Goal: Task Accomplishment & Management: Manage account settings

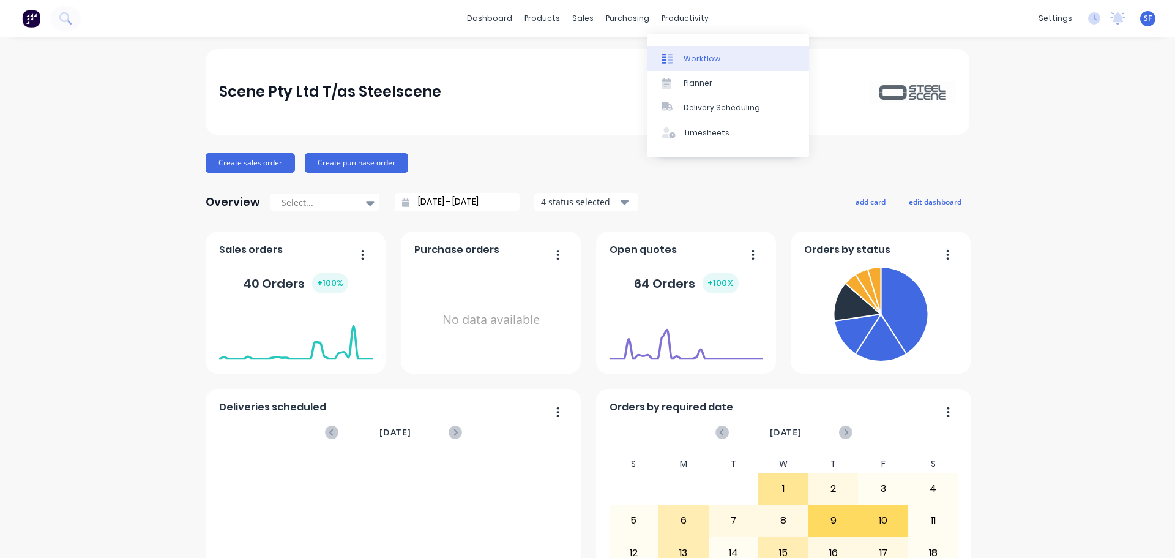
click at [709, 58] on div "Workflow" at bounding box center [702, 58] width 37 height 11
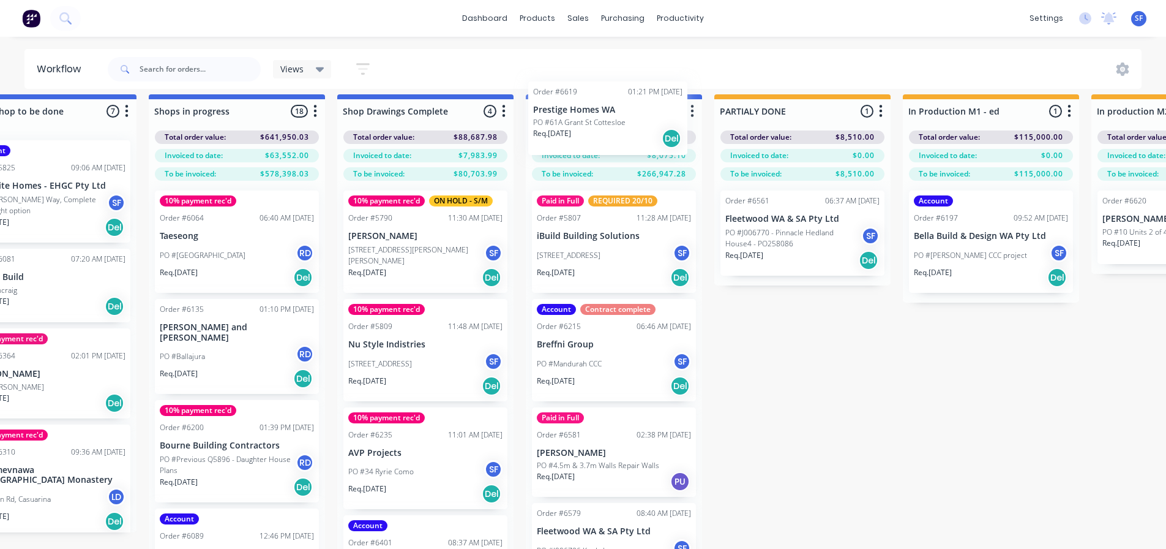
scroll to position [0, 1198]
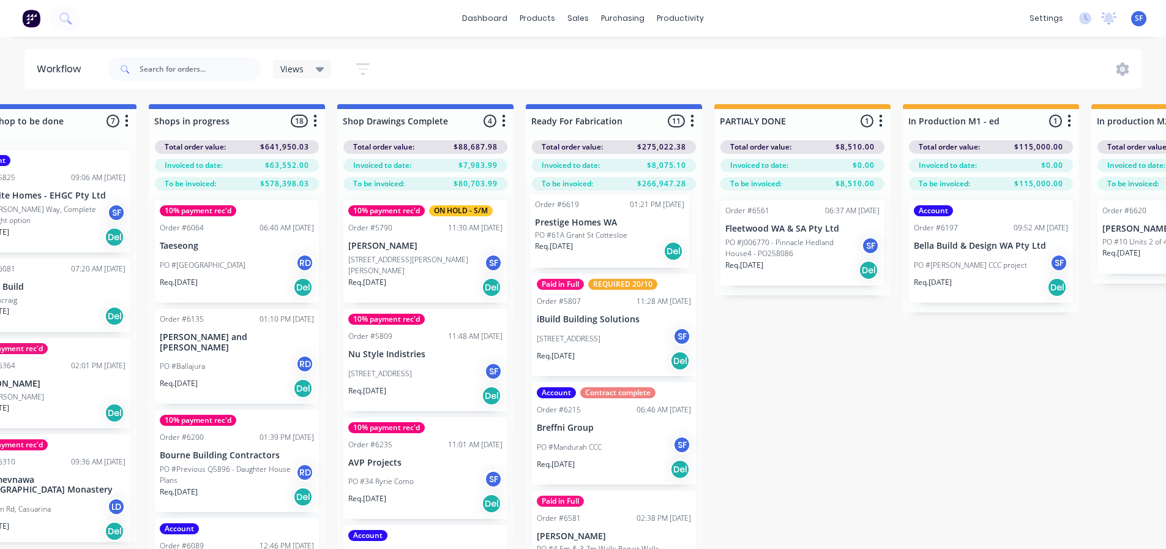
drag, startPoint x: 57, startPoint y: 444, endPoint x: 558, endPoint y: 227, distance: 546.2
click at [558, 227] on div "Submitted 5 Status colour #273444 hex #273444 Save Cancel Summaries Total order…" at bounding box center [346, 348] width 3107 height 488
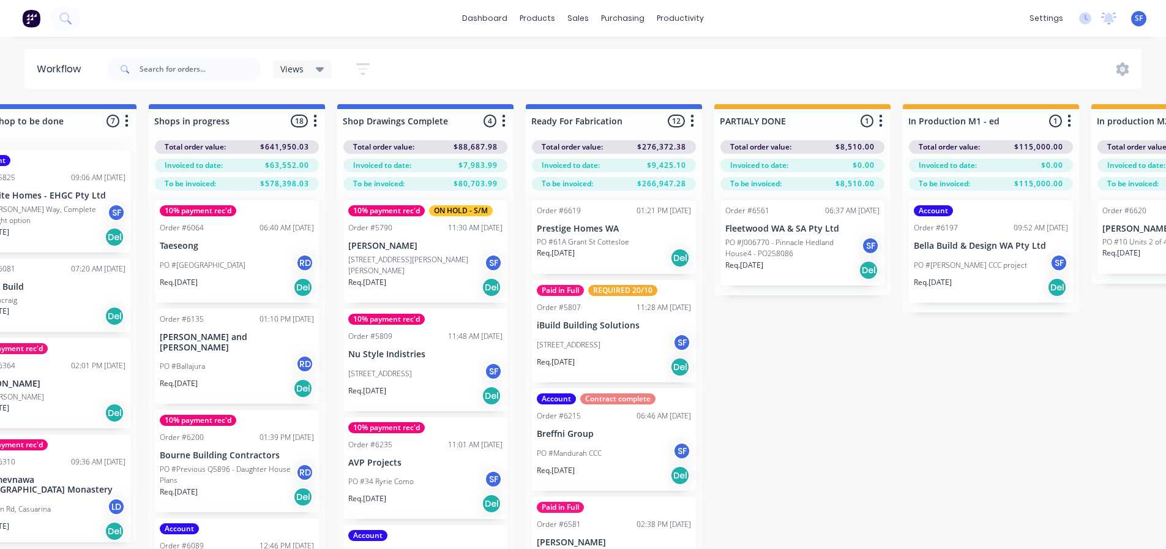
scroll to position [0, 0]
click at [615, 243] on p "PO #61A Grant St Cottesloe" at bounding box center [583, 241] width 92 height 11
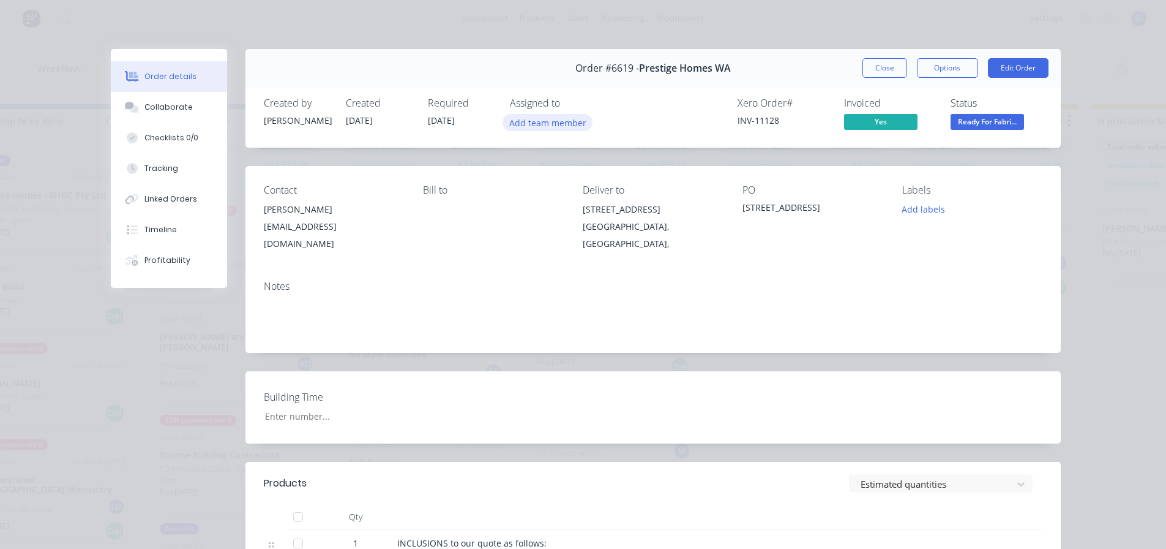
click at [564, 123] on button "Add team member" at bounding box center [548, 122] width 90 height 17
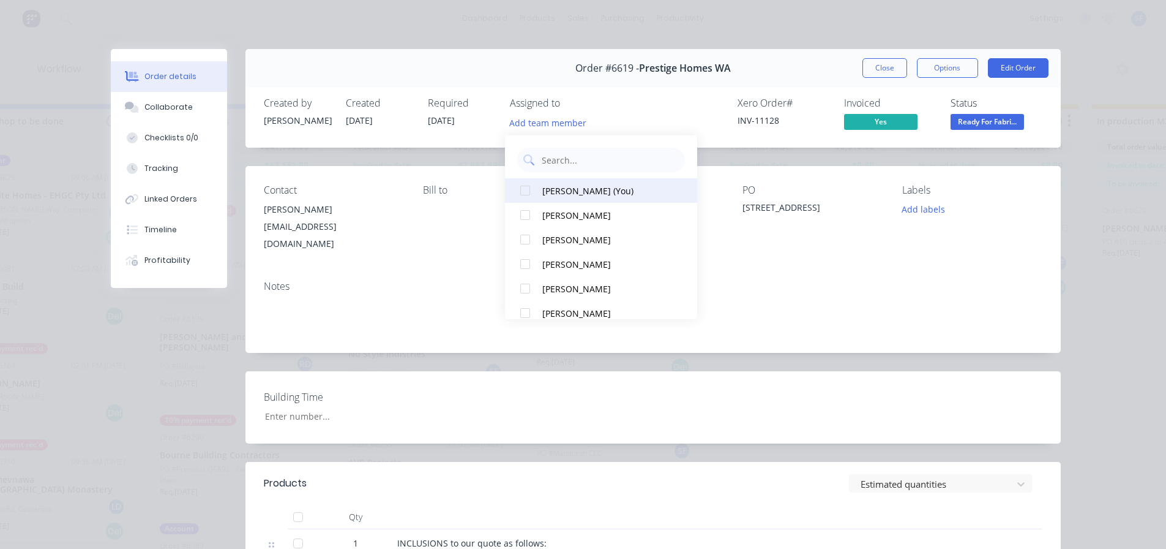
click at [582, 186] on div "[PERSON_NAME] (You)" at bounding box center [606, 190] width 129 height 13
click at [785, 69] on button "Close" at bounding box center [885, 68] width 45 height 20
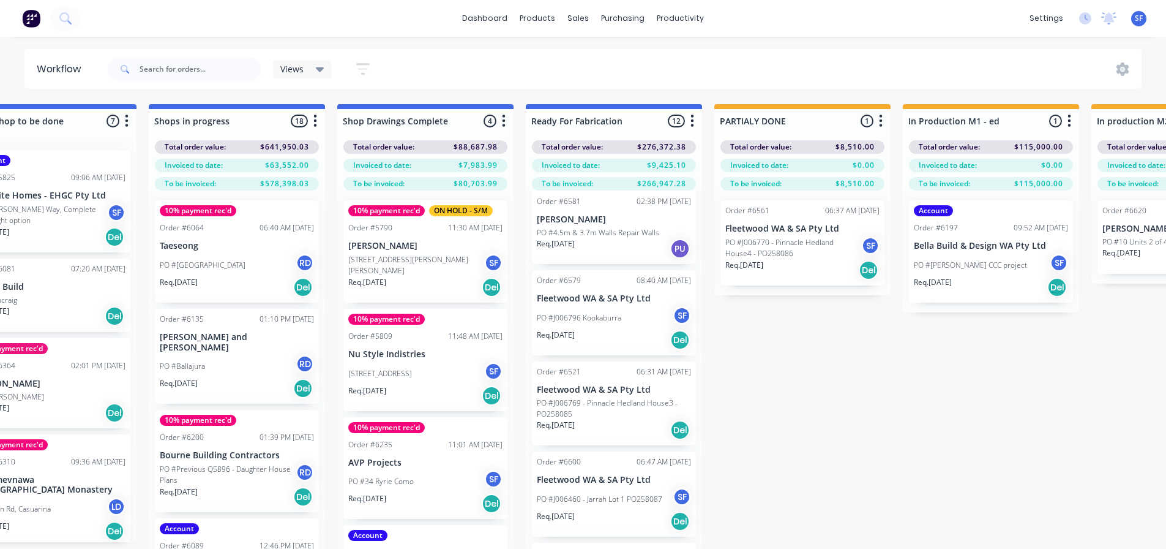
scroll to position [367, 0]
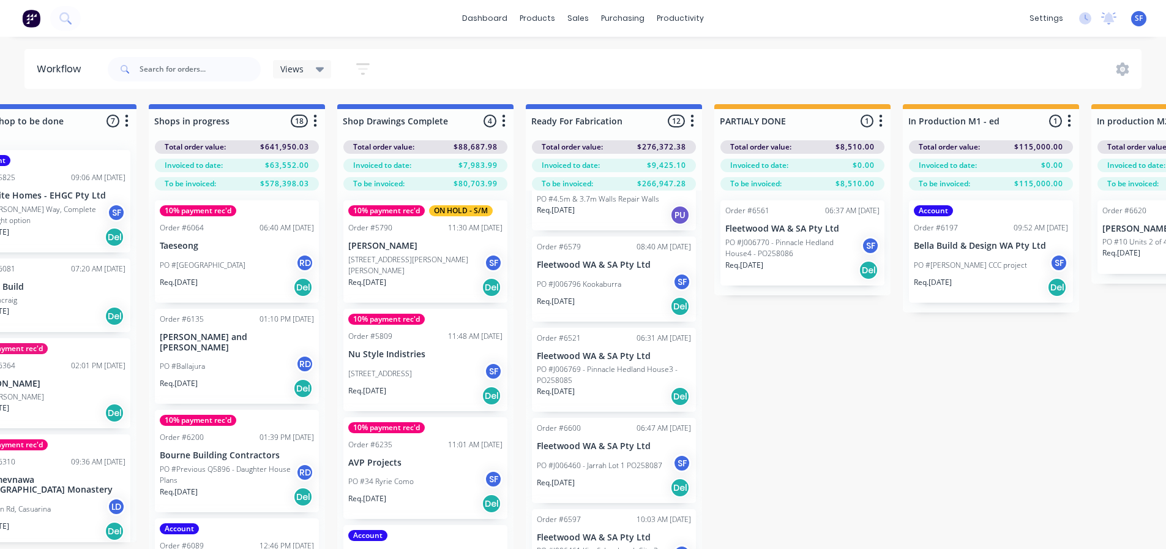
click at [645, 372] on p "PO #J006769 - Pinnacle Hedland House3 - PO258085" at bounding box center [614, 375] width 154 height 22
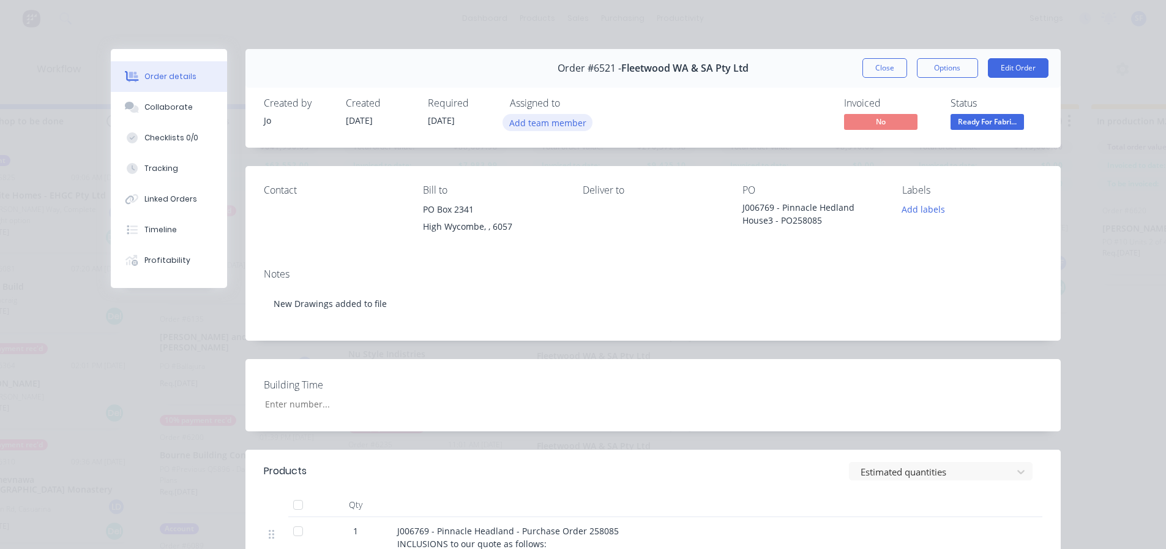
click at [560, 122] on button "Add team member" at bounding box center [548, 122] width 90 height 17
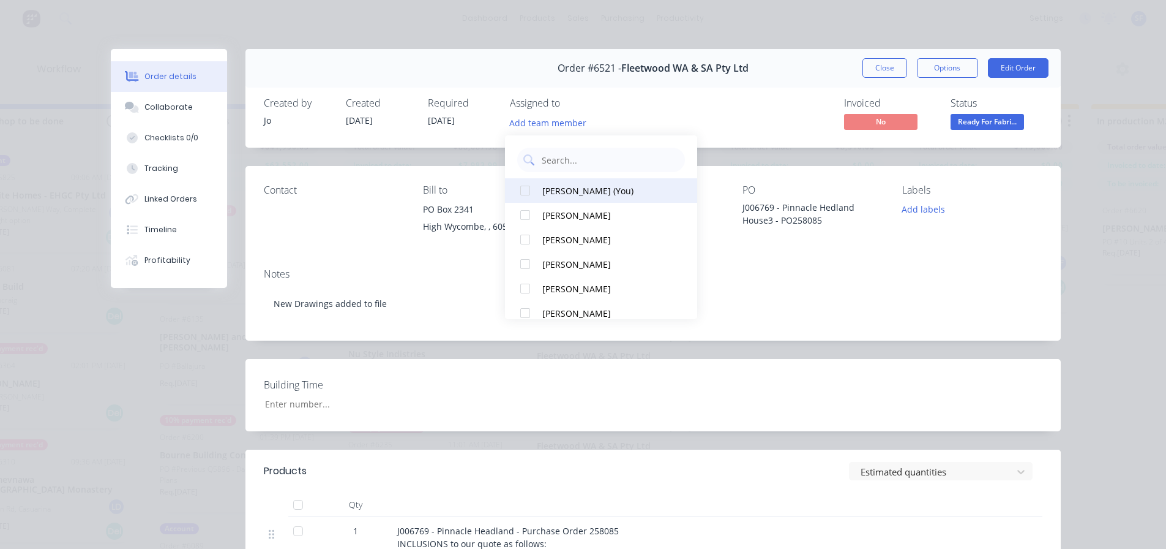
click at [557, 187] on div "[PERSON_NAME] (You)" at bounding box center [606, 190] width 129 height 13
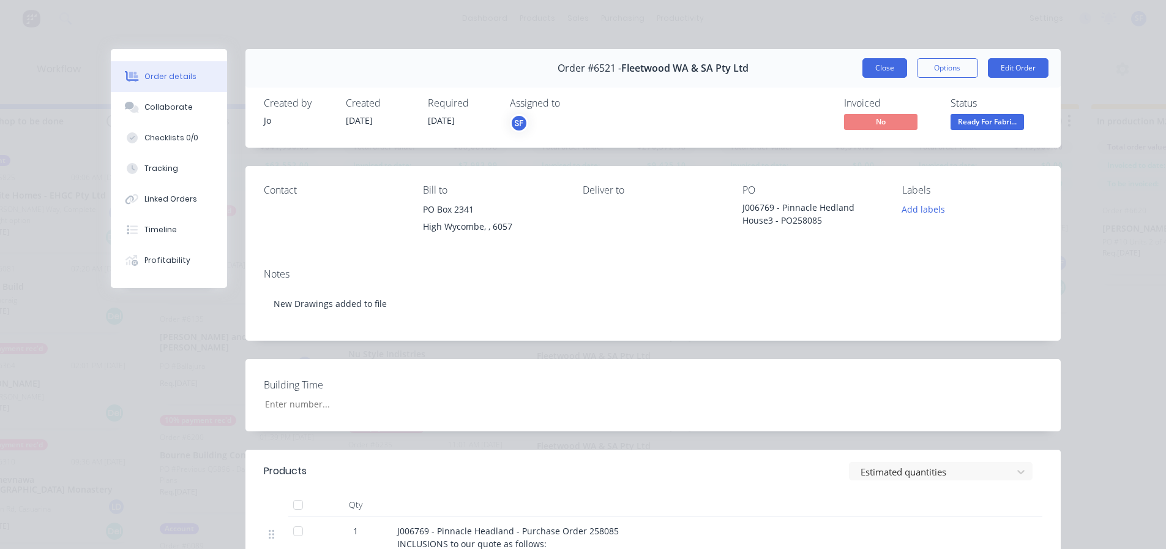
click at [785, 67] on button "Close" at bounding box center [885, 68] width 45 height 20
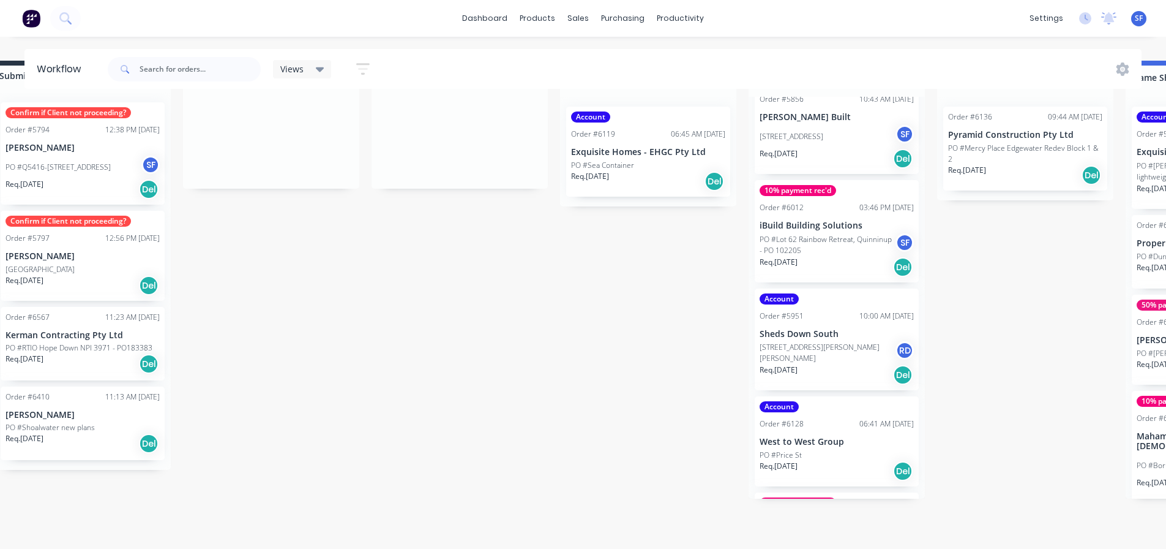
scroll to position [53, 0]
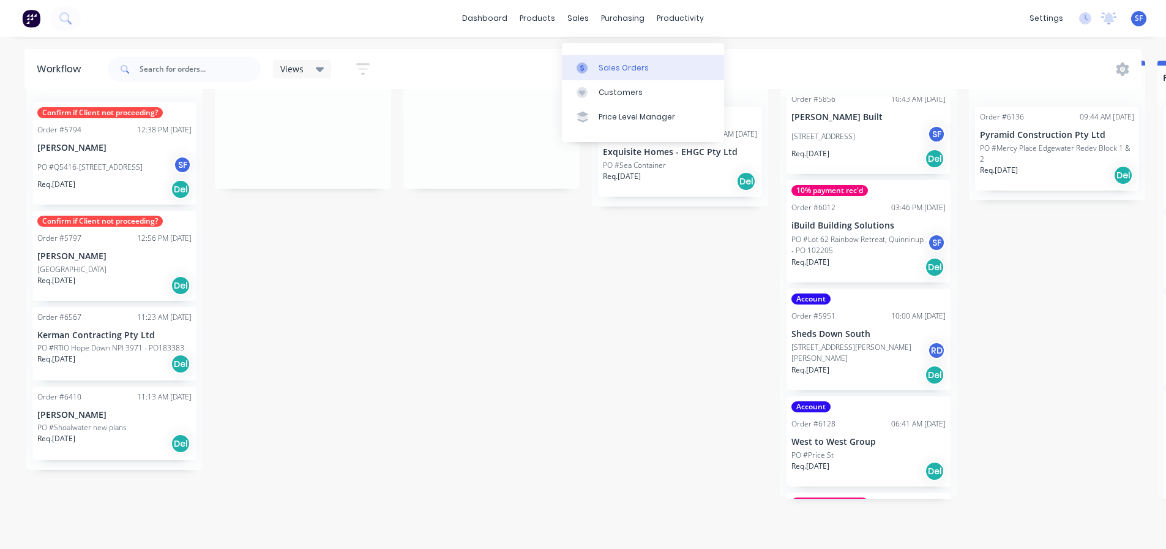
click at [620, 62] on div "Sales Orders" at bounding box center [624, 67] width 50 height 11
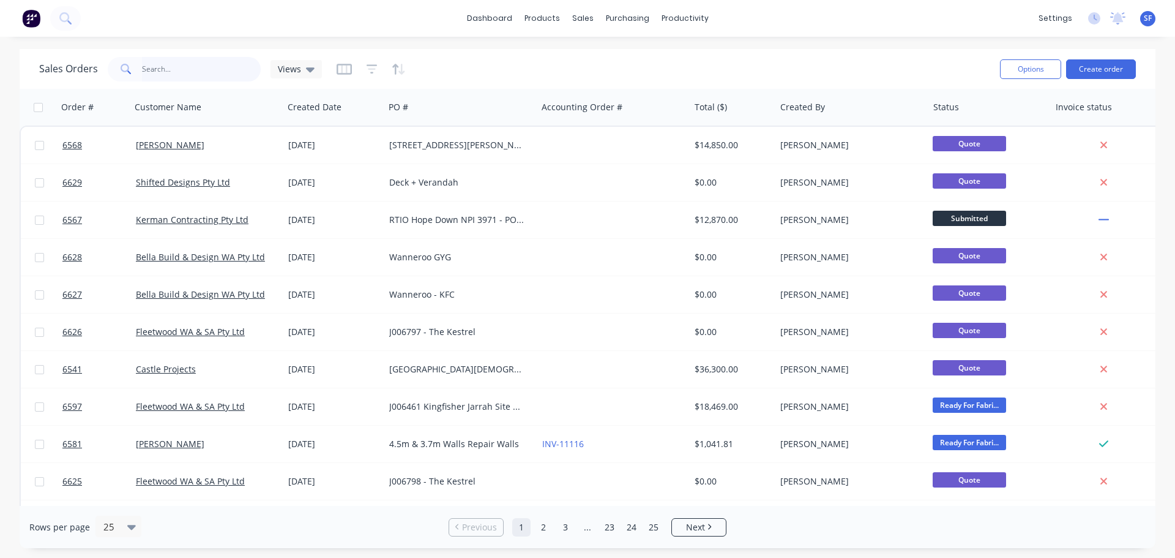
click at [206, 69] on input "text" at bounding box center [201, 69] width 119 height 24
paste input "Honeyeater"
type input "Honeyeater"
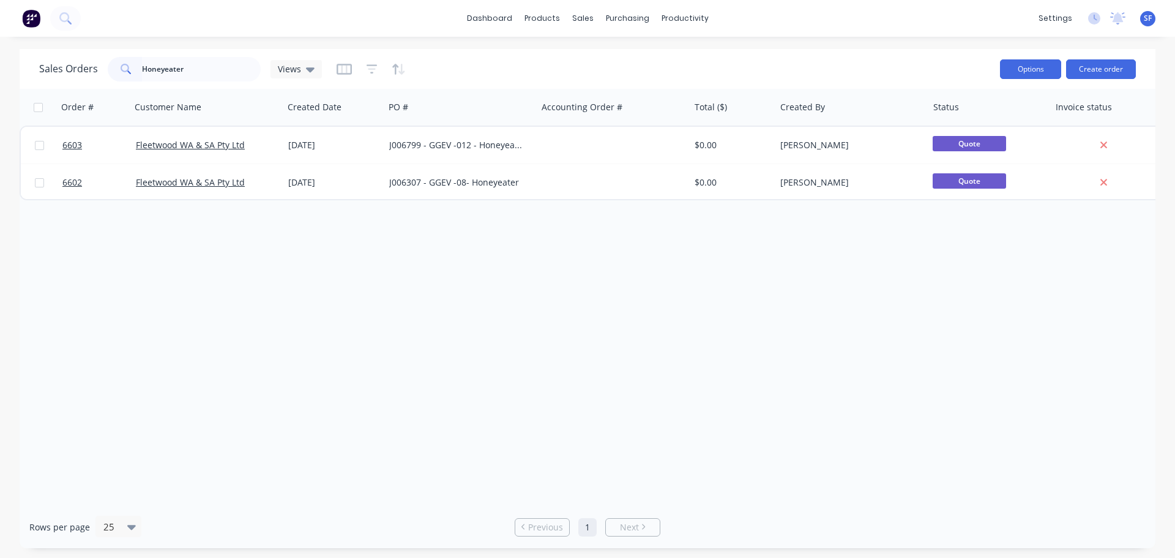
click at [785, 70] on button "Options" at bounding box center [1030, 69] width 61 height 20
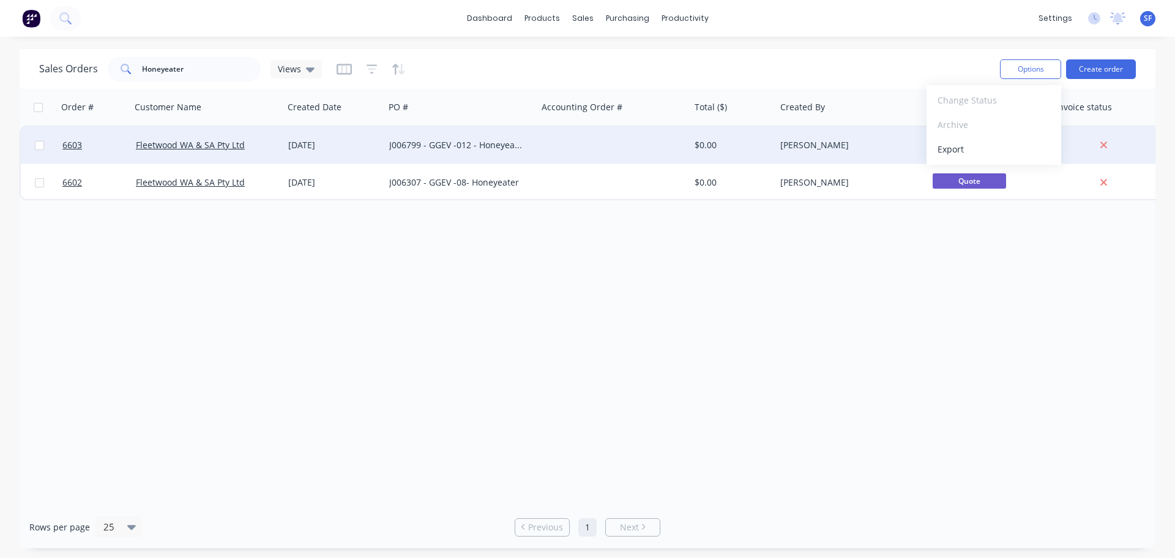
click at [785, 143] on div "[PERSON_NAME]" at bounding box center [849, 145] width 136 height 12
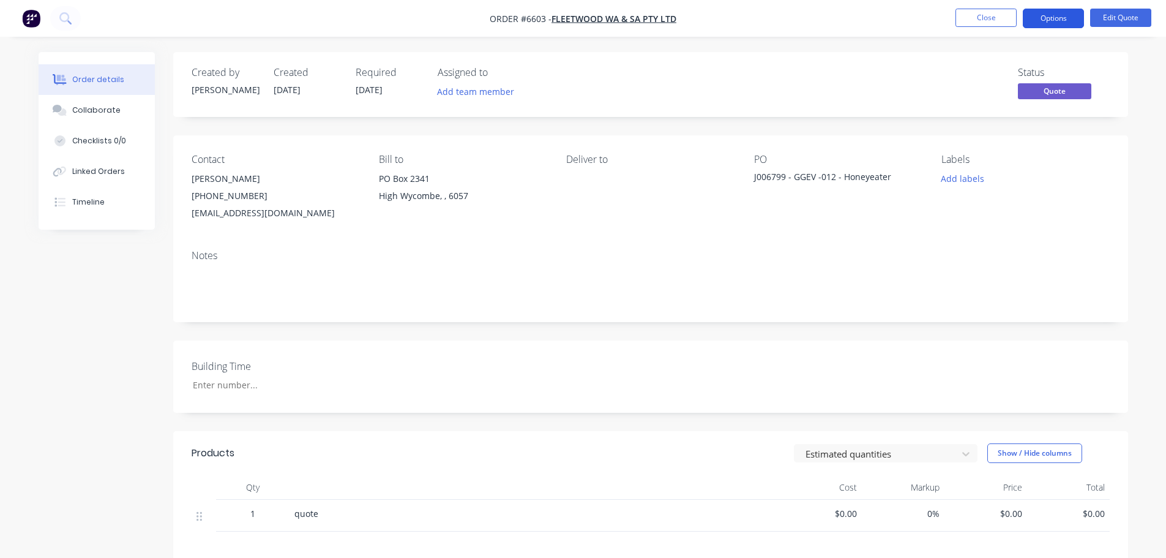
click at [785, 20] on button "Options" at bounding box center [1053, 19] width 61 height 20
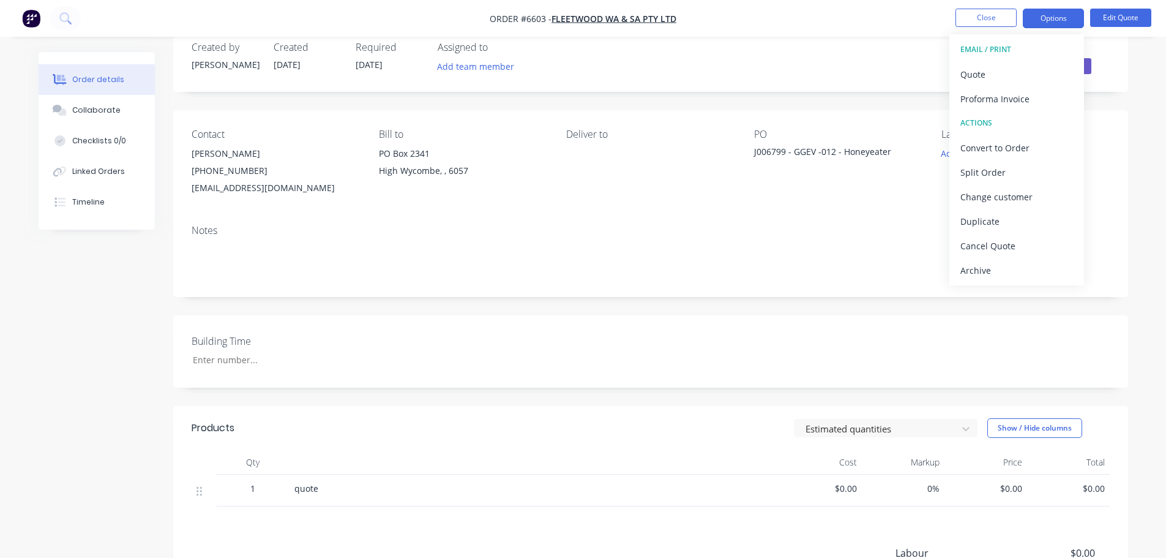
scroll to position [184, 0]
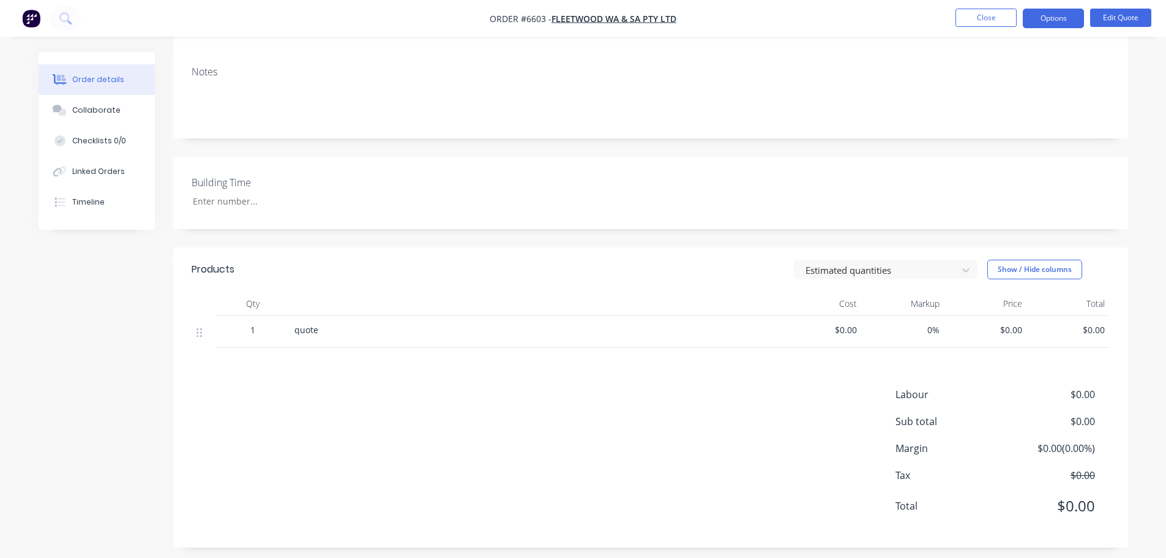
click at [785, 161] on div "Order details Collaborate Checklists 0/0 Linked Orders Timeline Order details C…" at bounding box center [583, 190] width 1166 height 749
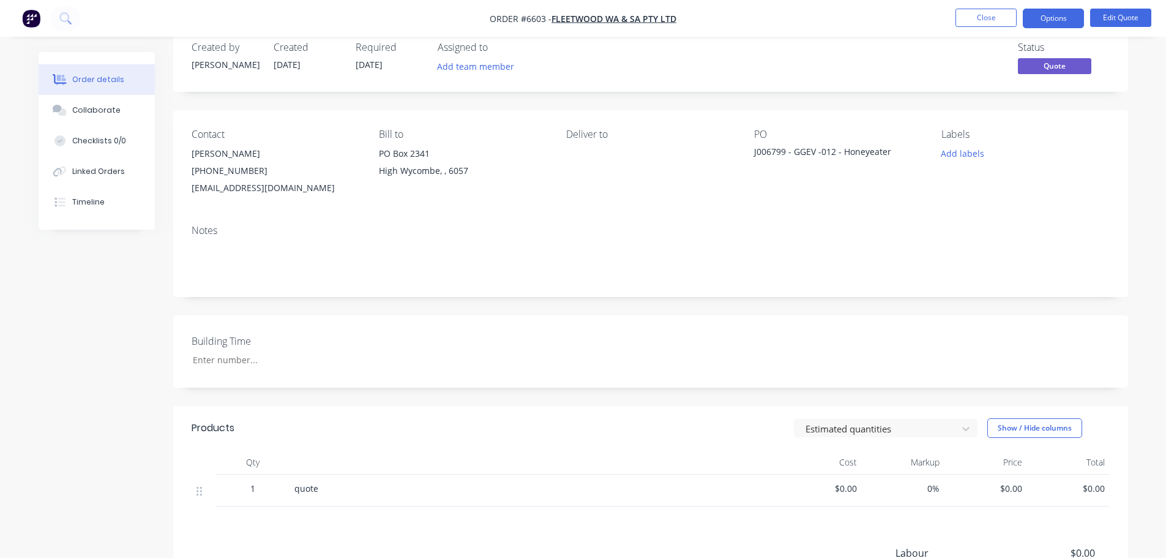
scroll to position [24, 0]
click at [785, 16] on button "Close" at bounding box center [986, 18] width 61 height 18
